Goal: Information Seeking & Learning: Learn about a topic

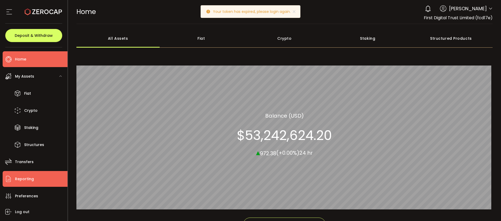
click at [37, 181] on li "Reporting" at bounding box center [35, 179] width 65 height 16
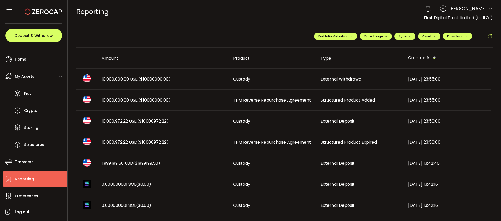
scroll to position [39, 0]
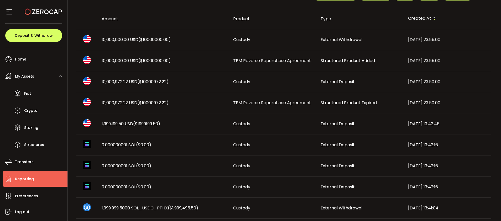
click at [282, 100] on span "TPM Reverse Repurchase Agreement" at bounding box center [272, 103] width 78 height 6
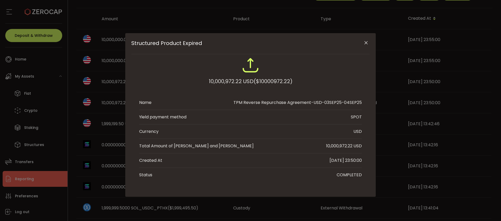
click at [369, 42] on icon "Close" at bounding box center [366, 42] width 5 height 5
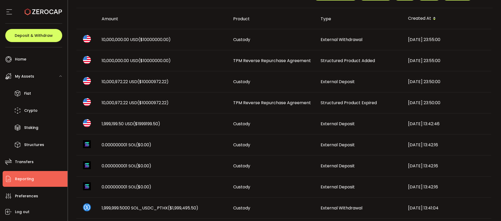
click at [341, 81] on span "External Deposit" at bounding box center [338, 82] width 34 height 6
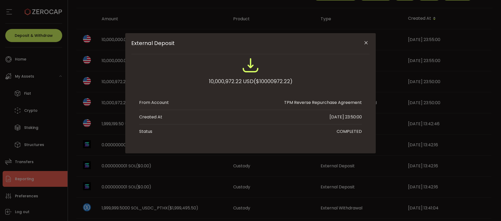
click at [365, 42] on icon "Close" at bounding box center [366, 42] width 5 height 5
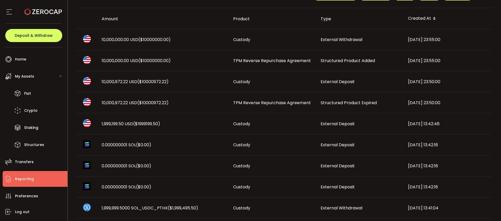
click at [278, 63] on span "TPM Reverse Repurchase Agreement" at bounding box center [272, 61] width 78 height 6
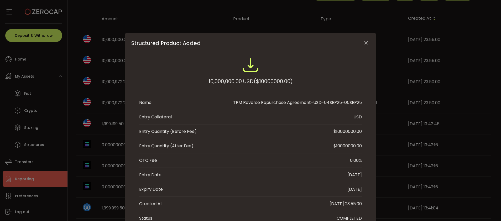
click at [85, 124] on div "Structured Product Added 10,000,000.00 USD ($10000000.00) Name TPM Reverse Repu…" at bounding box center [250, 110] width 501 height 221
click at [367, 42] on icon "Close" at bounding box center [366, 42] width 5 height 5
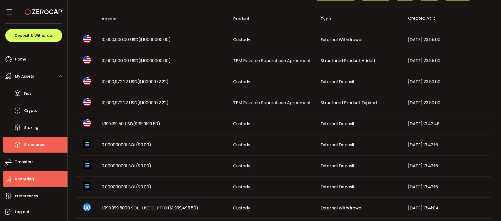
click at [28, 145] on span "Structures" at bounding box center [34, 145] width 20 height 8
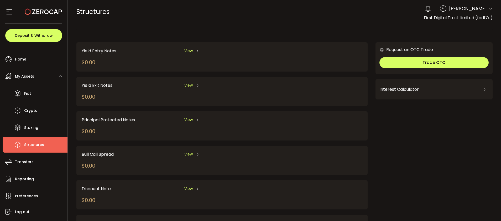
scroll to position [73, 0]
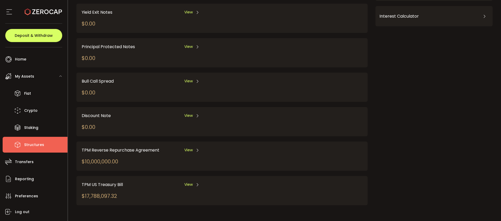
click at [185, 151] on span "View" at bounding box center [188, 150] width 8 height 6
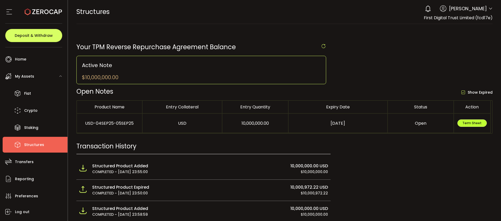
click at [469, 124] on span "Term Sheet" at bounding box center [472, 123] width 19 height 4
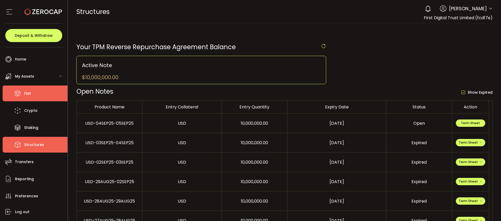
click at [34, 94] on li "Fiat" at bounding box center [35, 93] width 65 height 16
